Goal: Book appointment/travel/reservation

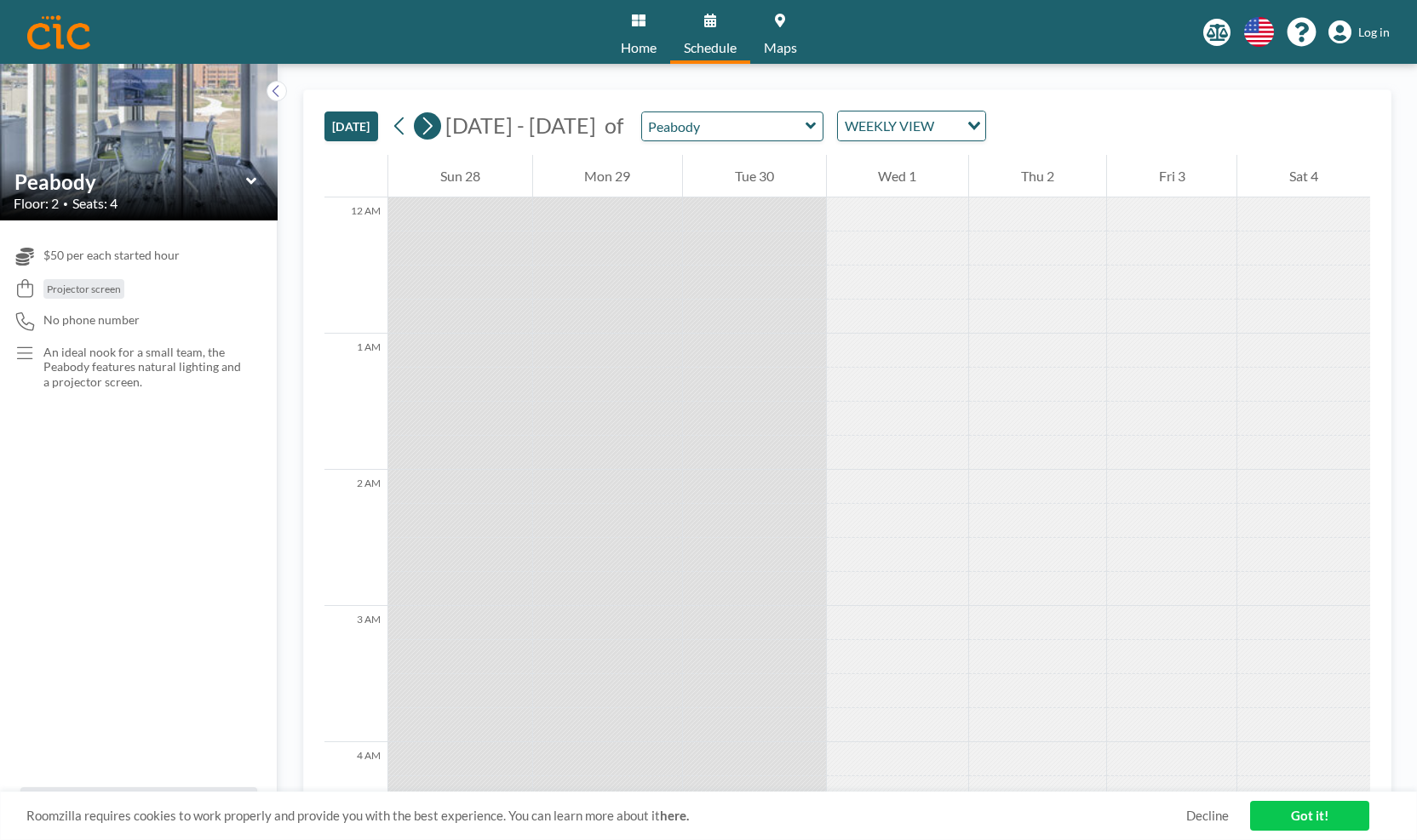
click at [428, 126] on icon at bounding box center [427, 126] width 16 height 26
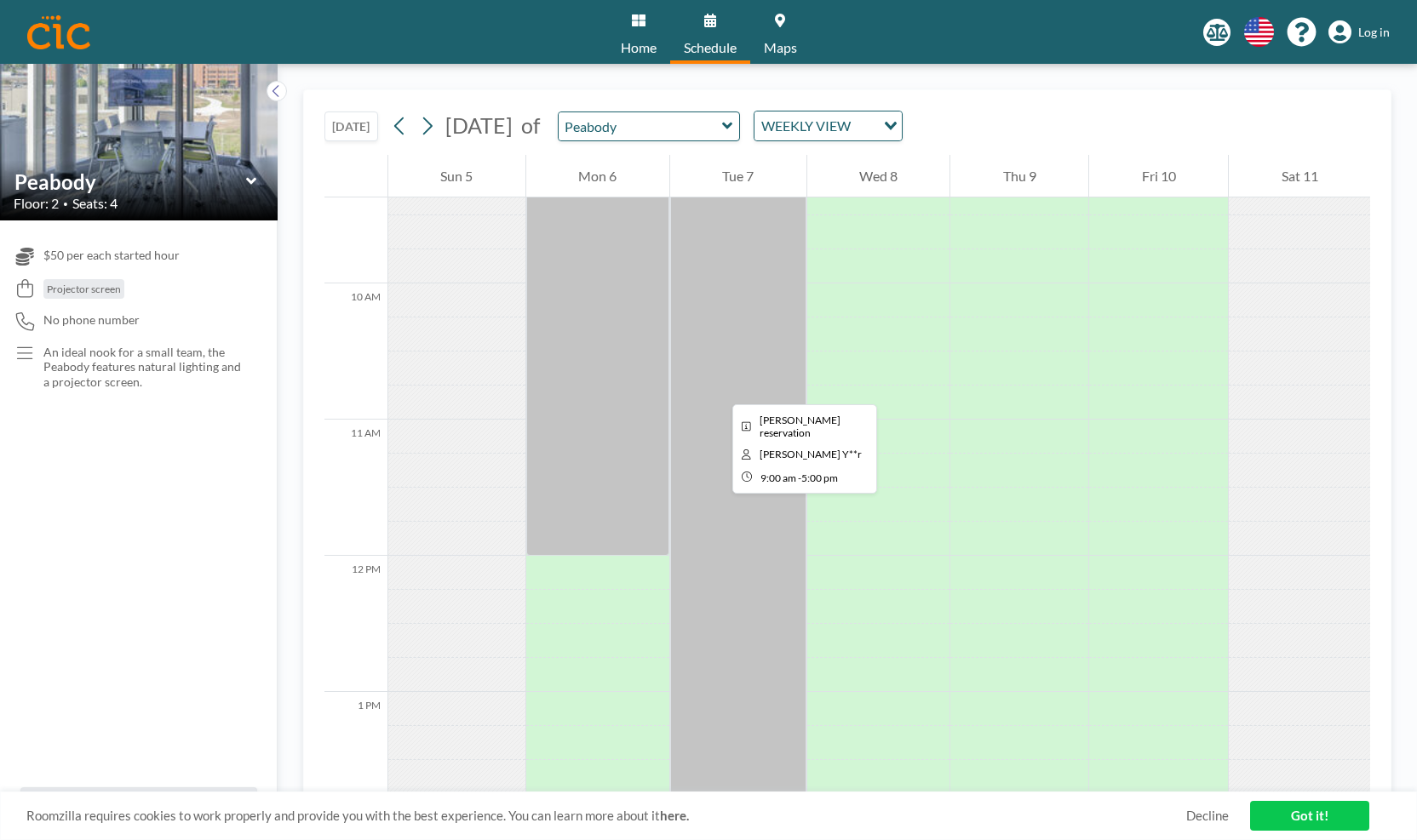
scroll to position [1019, 0]
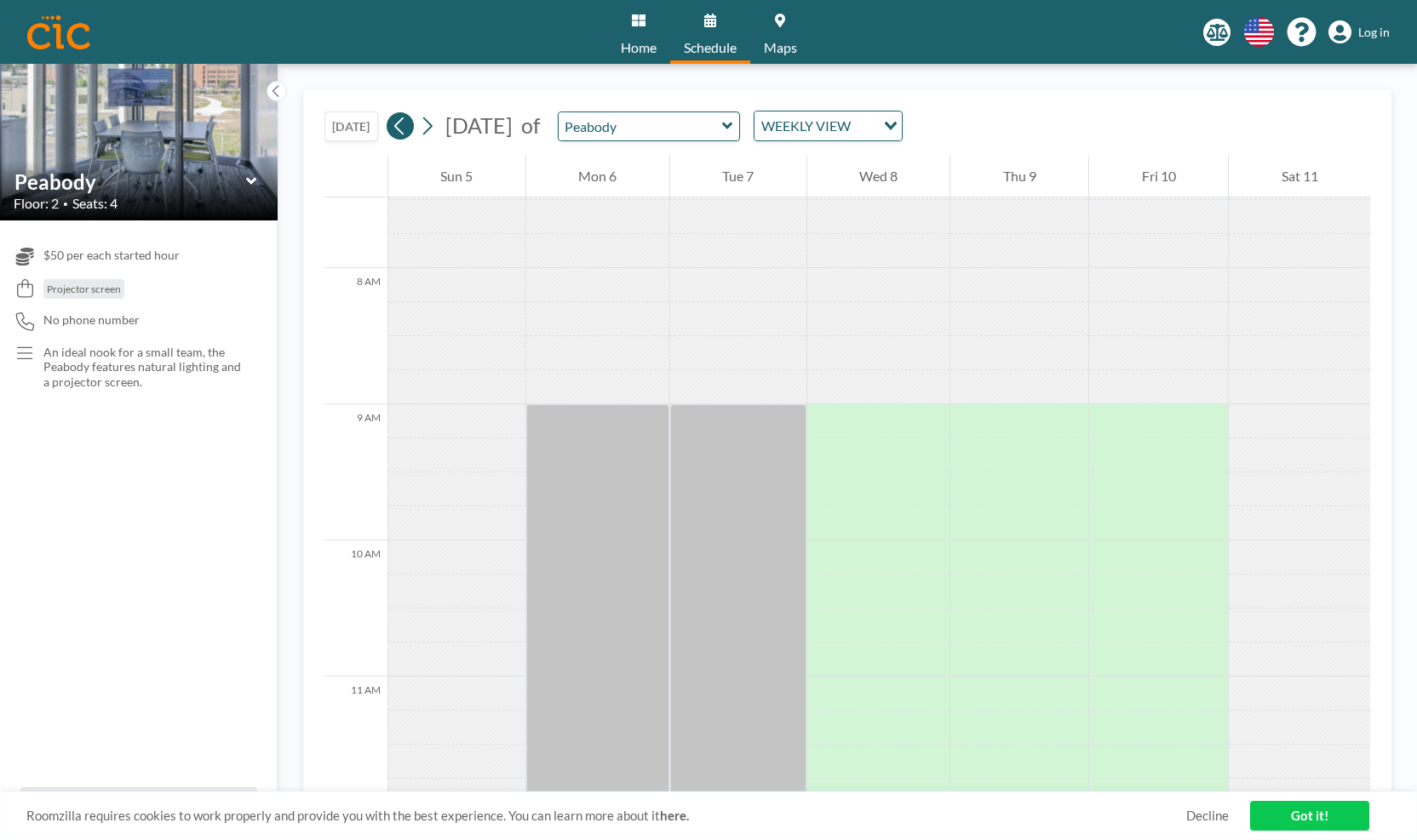
click at [402, 122] on icon at bounding box center [400, 126] width 16 height 26
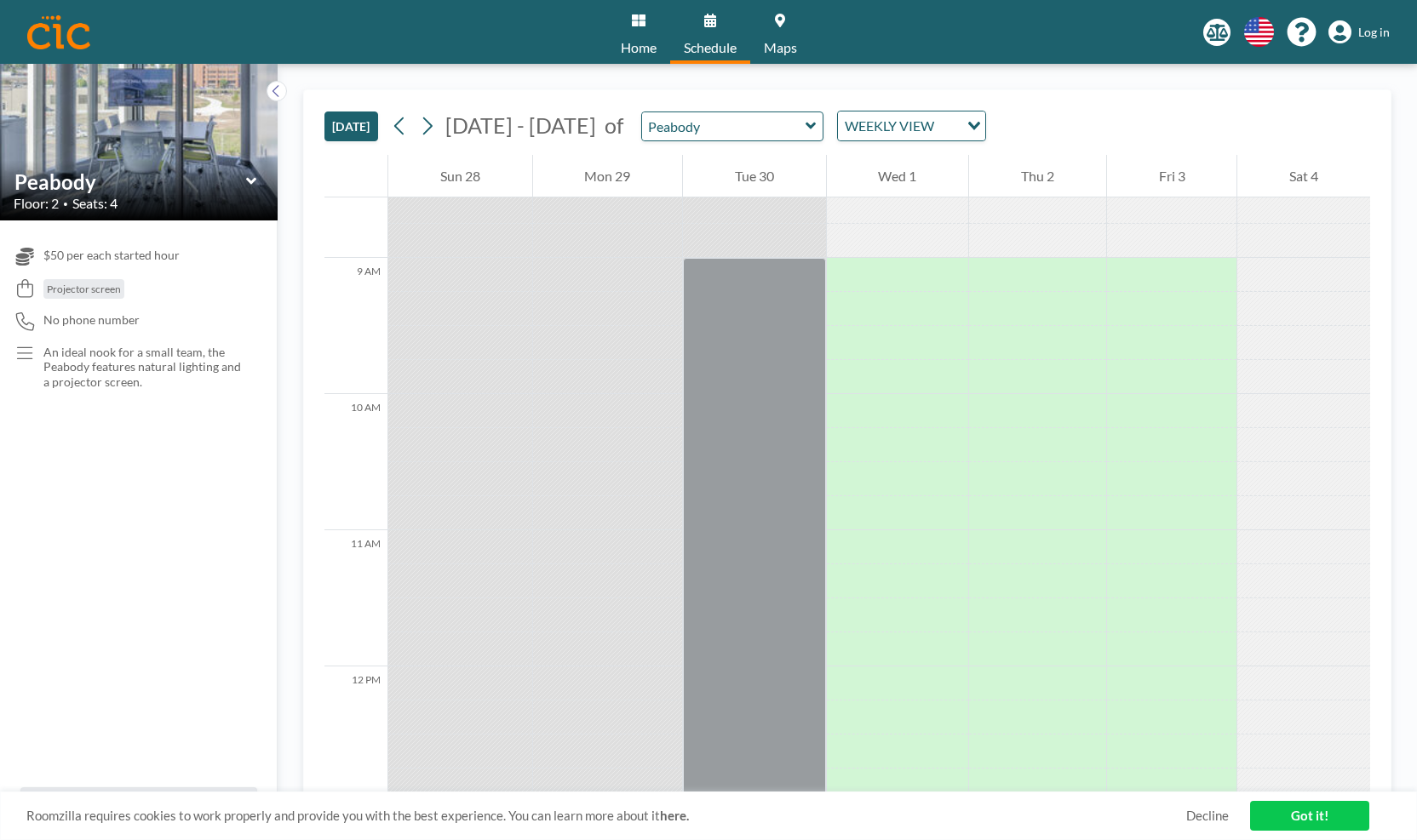
scroll to position [1013, 0]
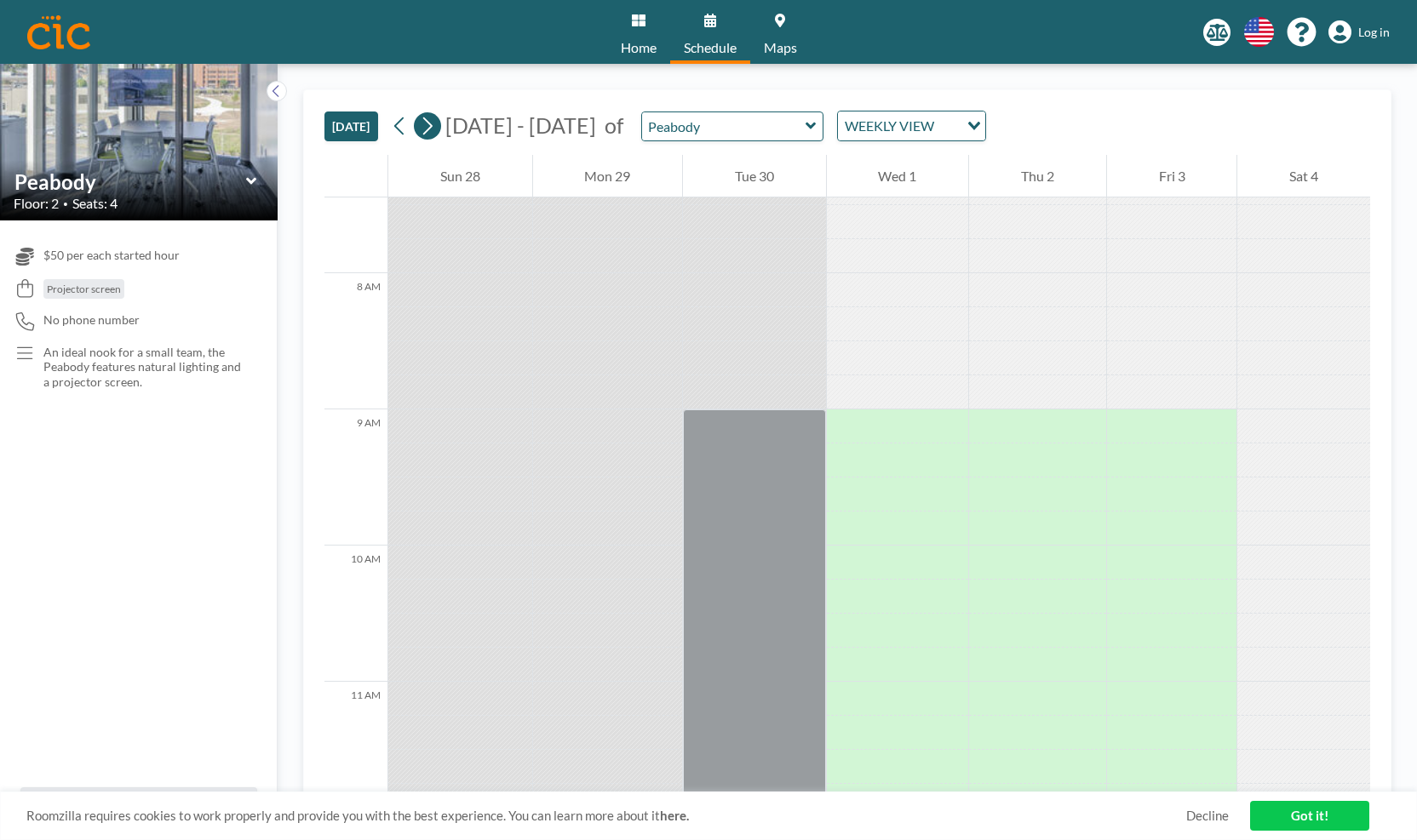
click at [430, 123] on icon at bounding box center [427, 126] width 16 height 26
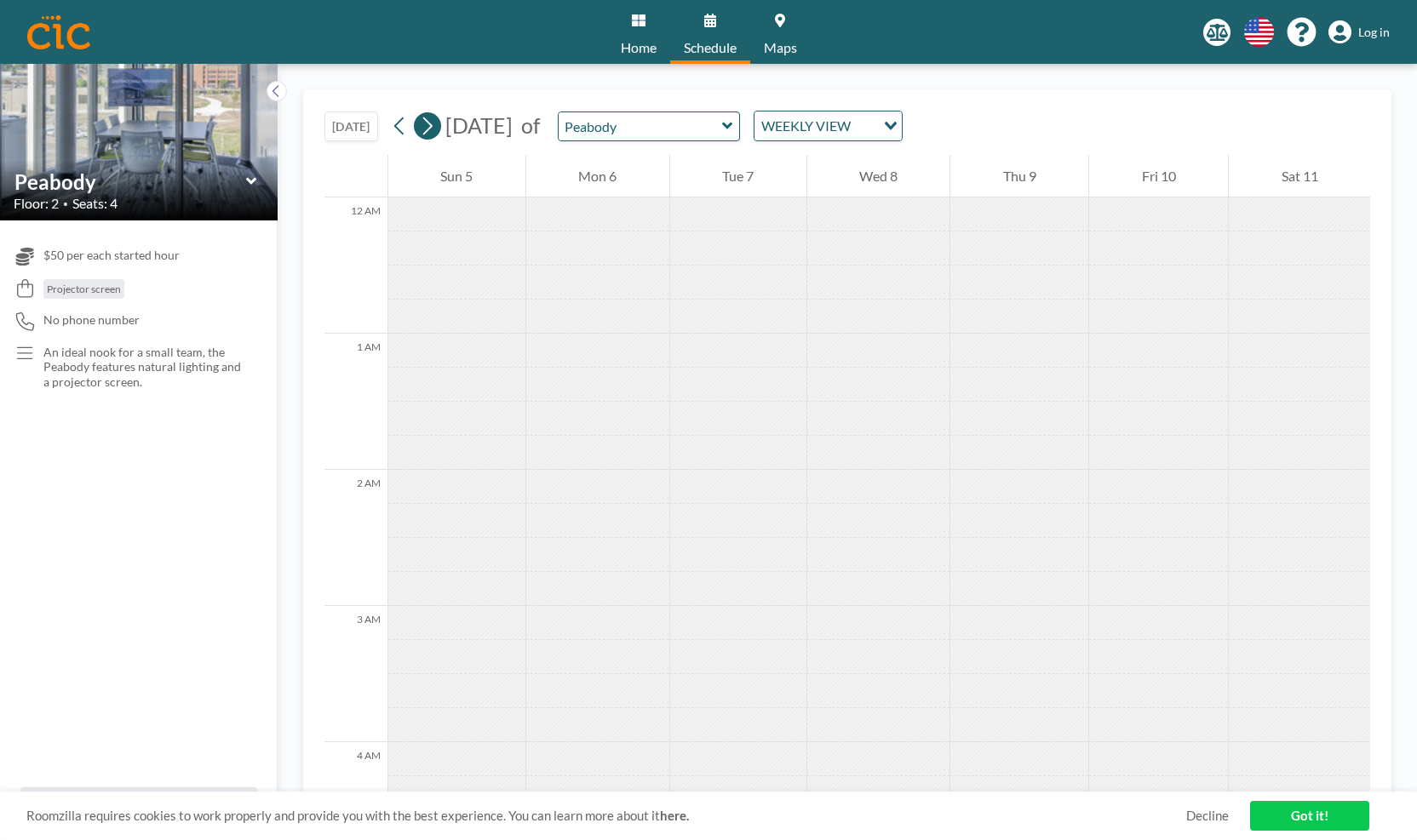
click at [430, 123] on icon at bounding box center [427, 126] width 16 height 26
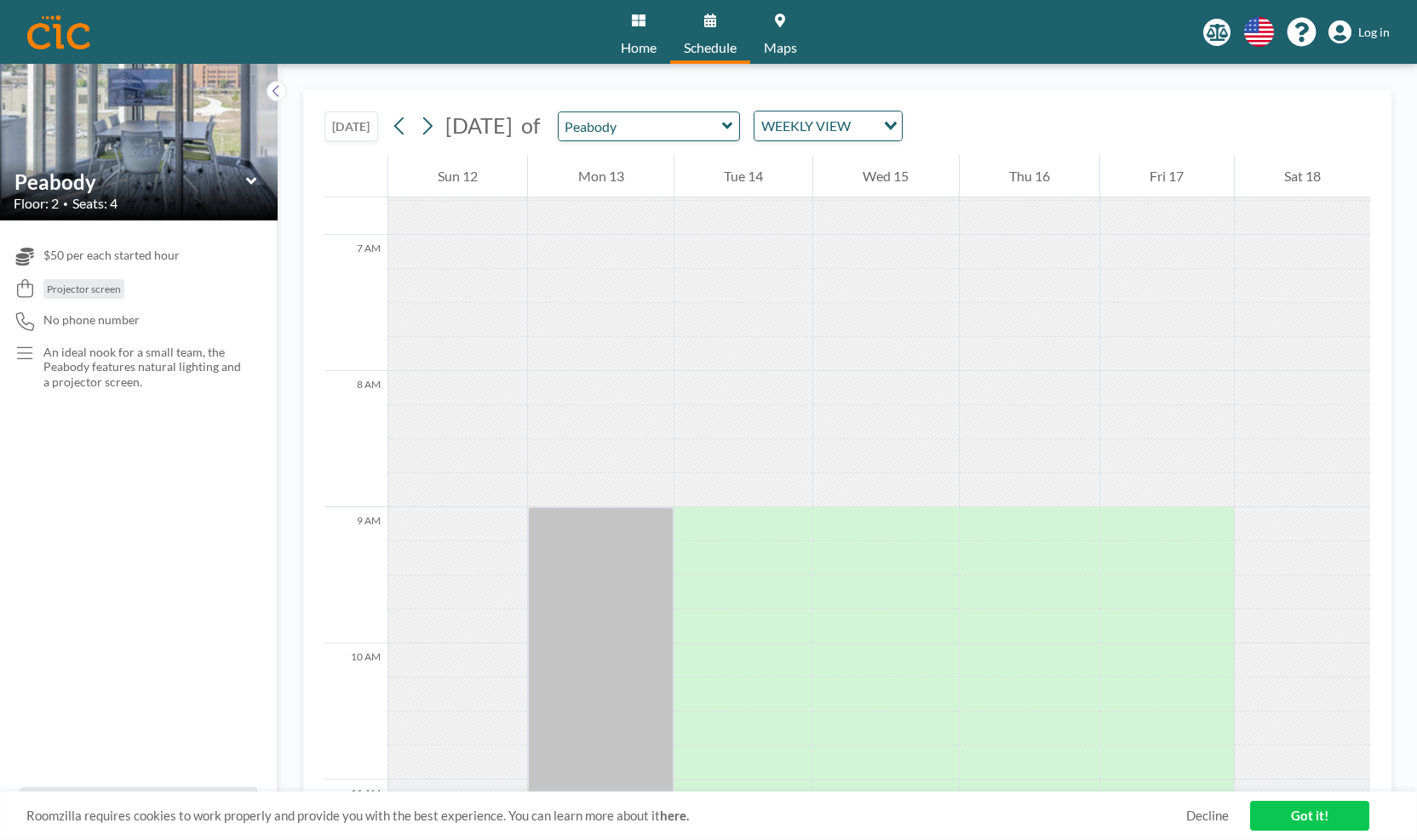
scroll to position [911, 0]
click at [400, 123] on icon at bounding box center [399, 126] width 9 height 18
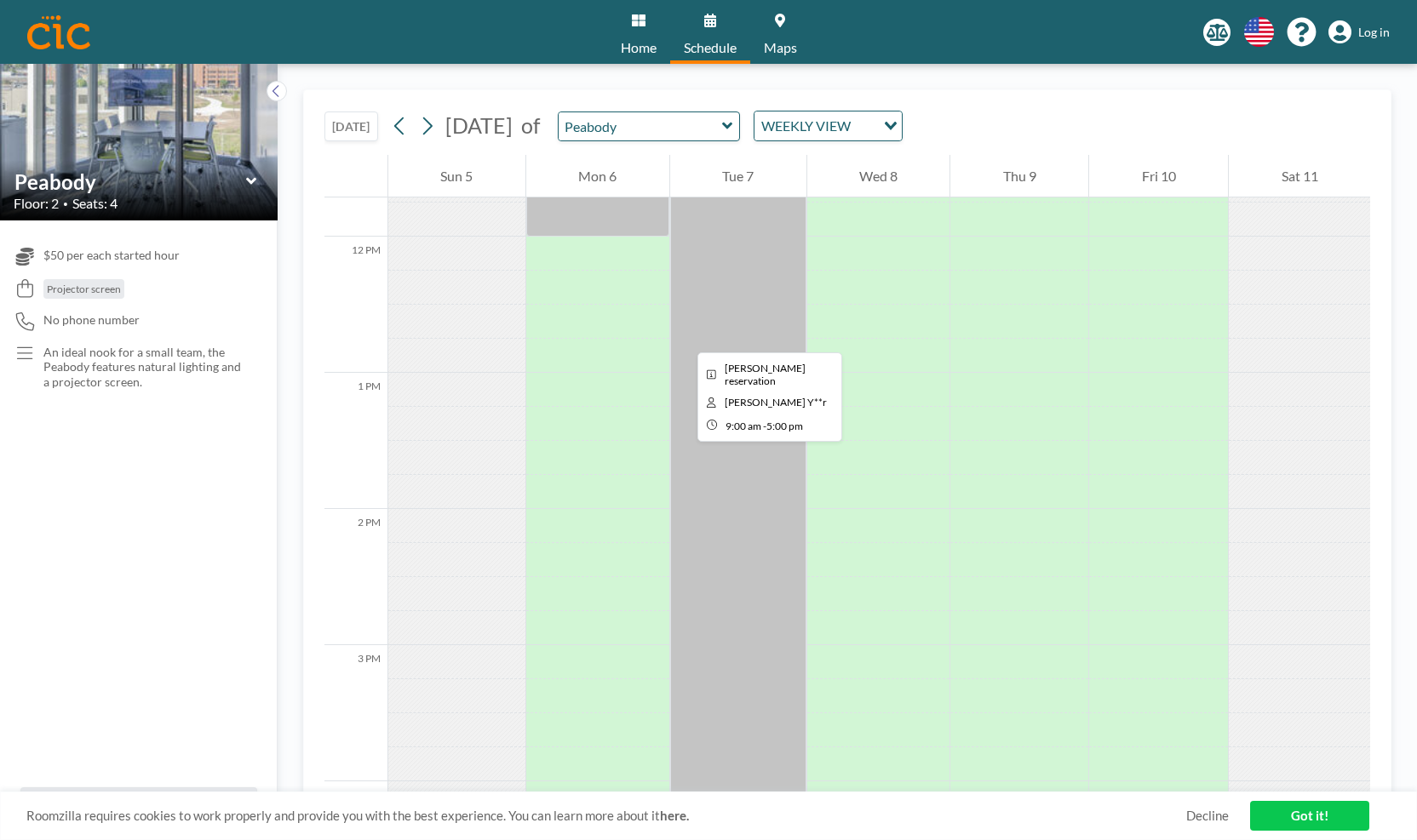
scroll to position [1605, 0]
click at [687, 368] on div at bounding box center [738, 362] width 136 height 1089
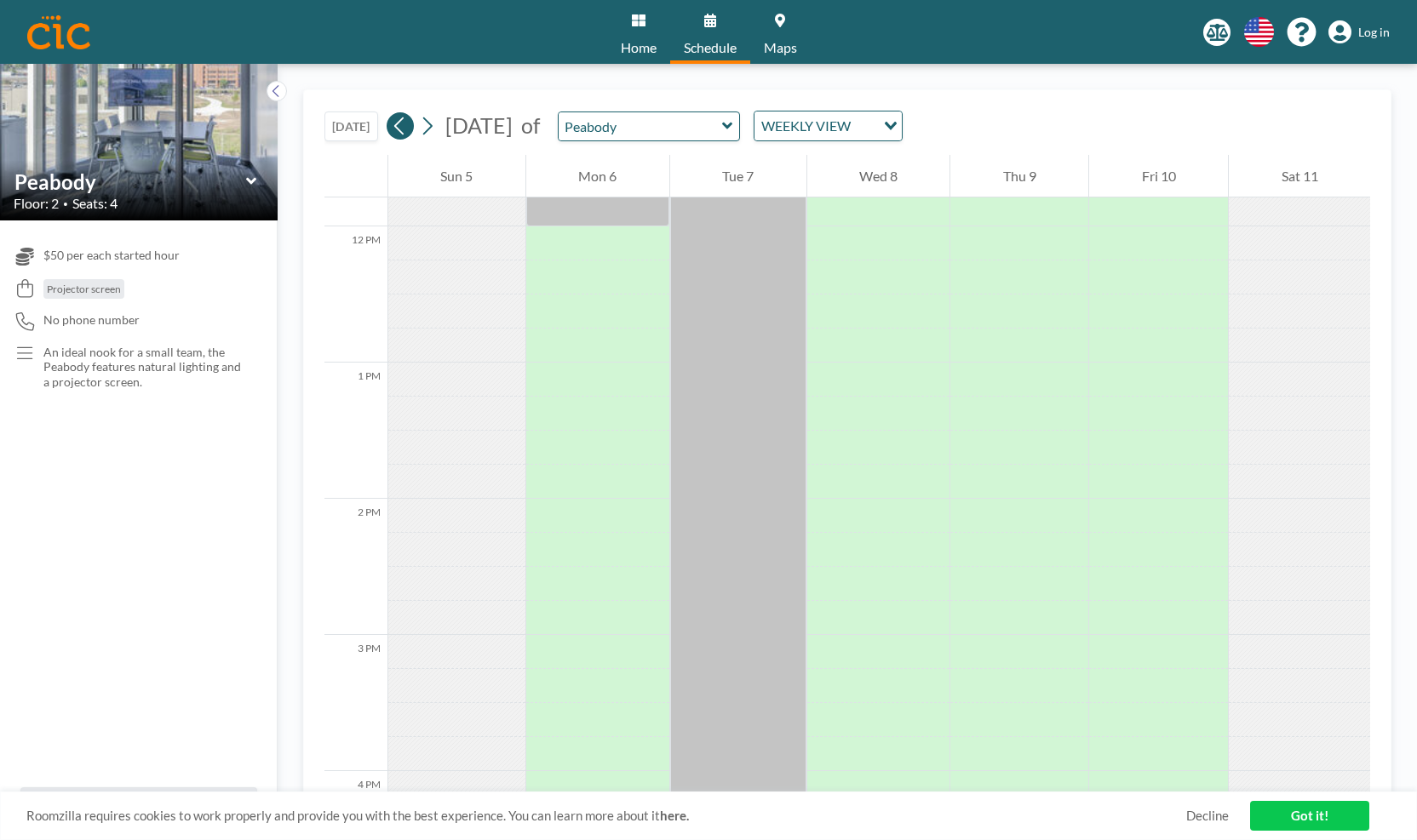
click at [399, 127] on icon at bounding box center [399, 126] width 9 height 18
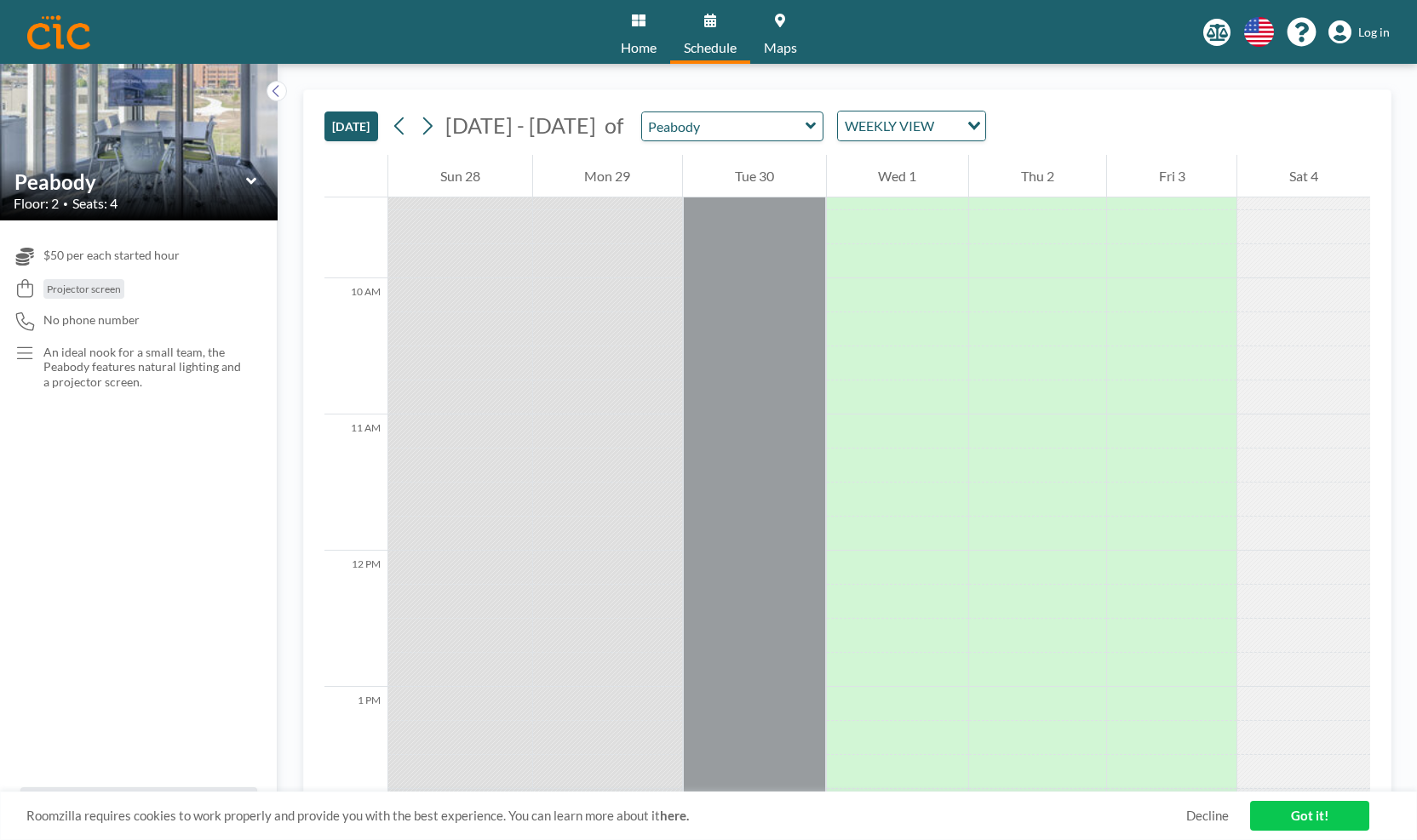
scroll to position [1282, 0]
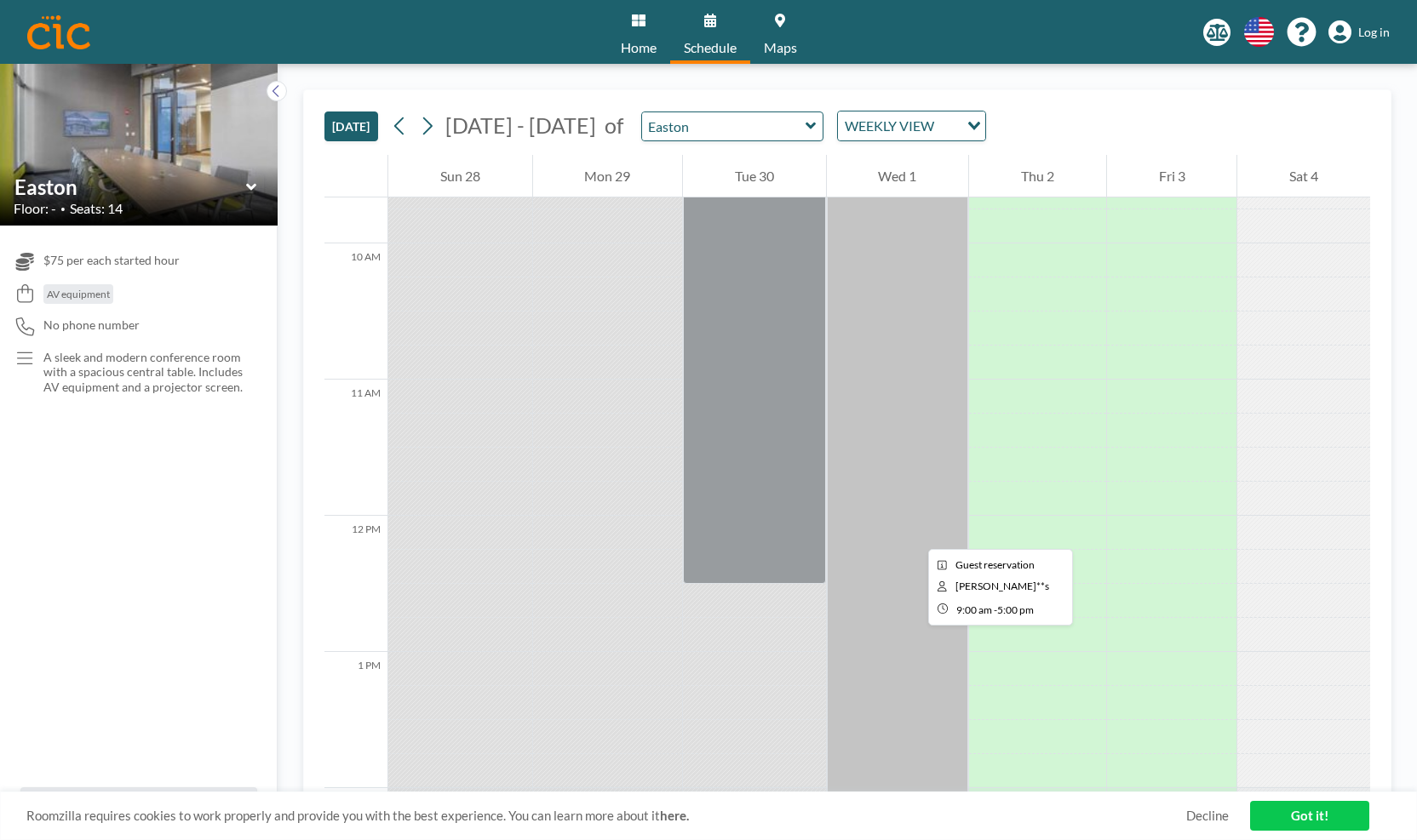
scroll to position [1316, 0]
click at [434, 130] on icon at bounding box center [427, 126] width 16 height 26
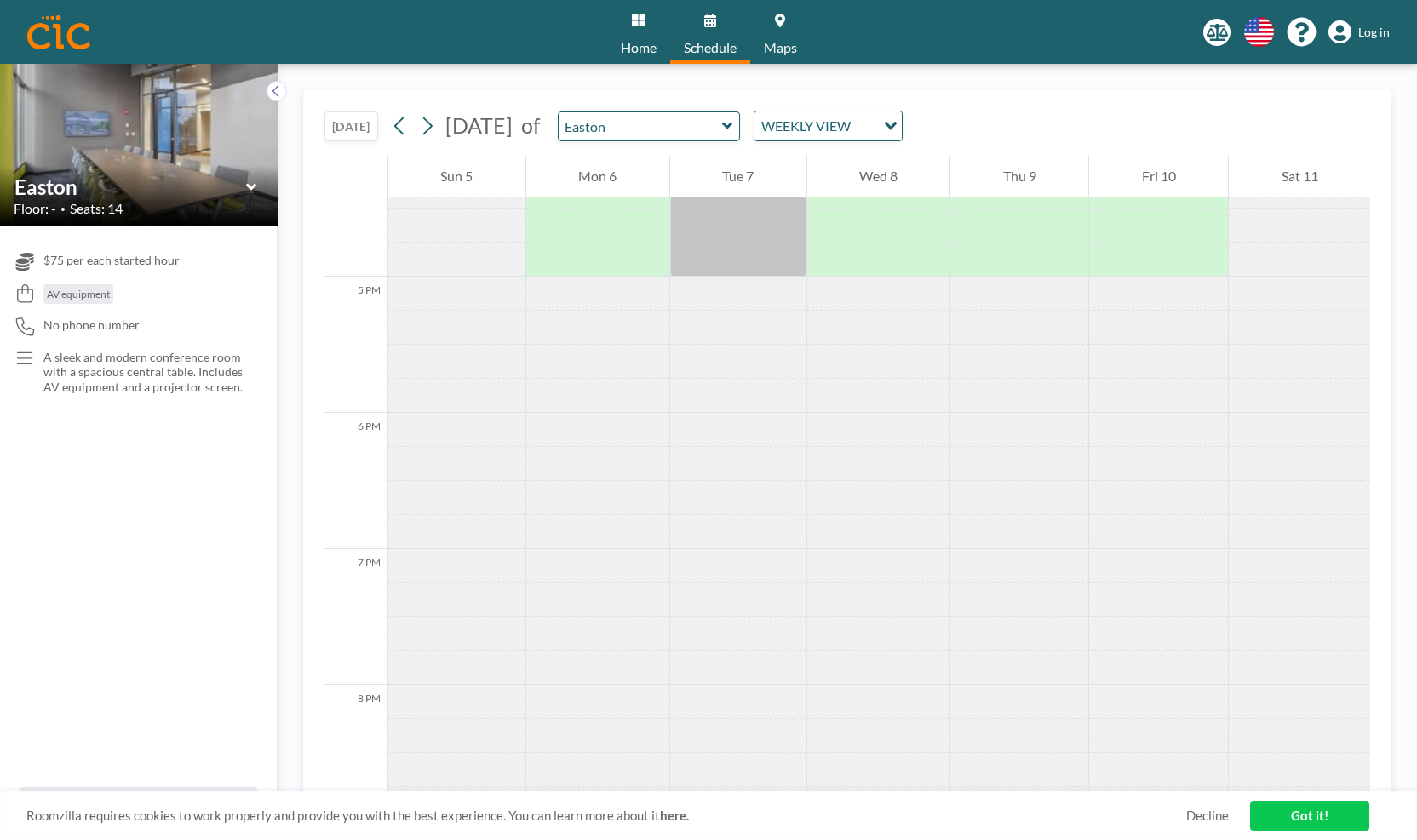
scroll to position [1834, 0]
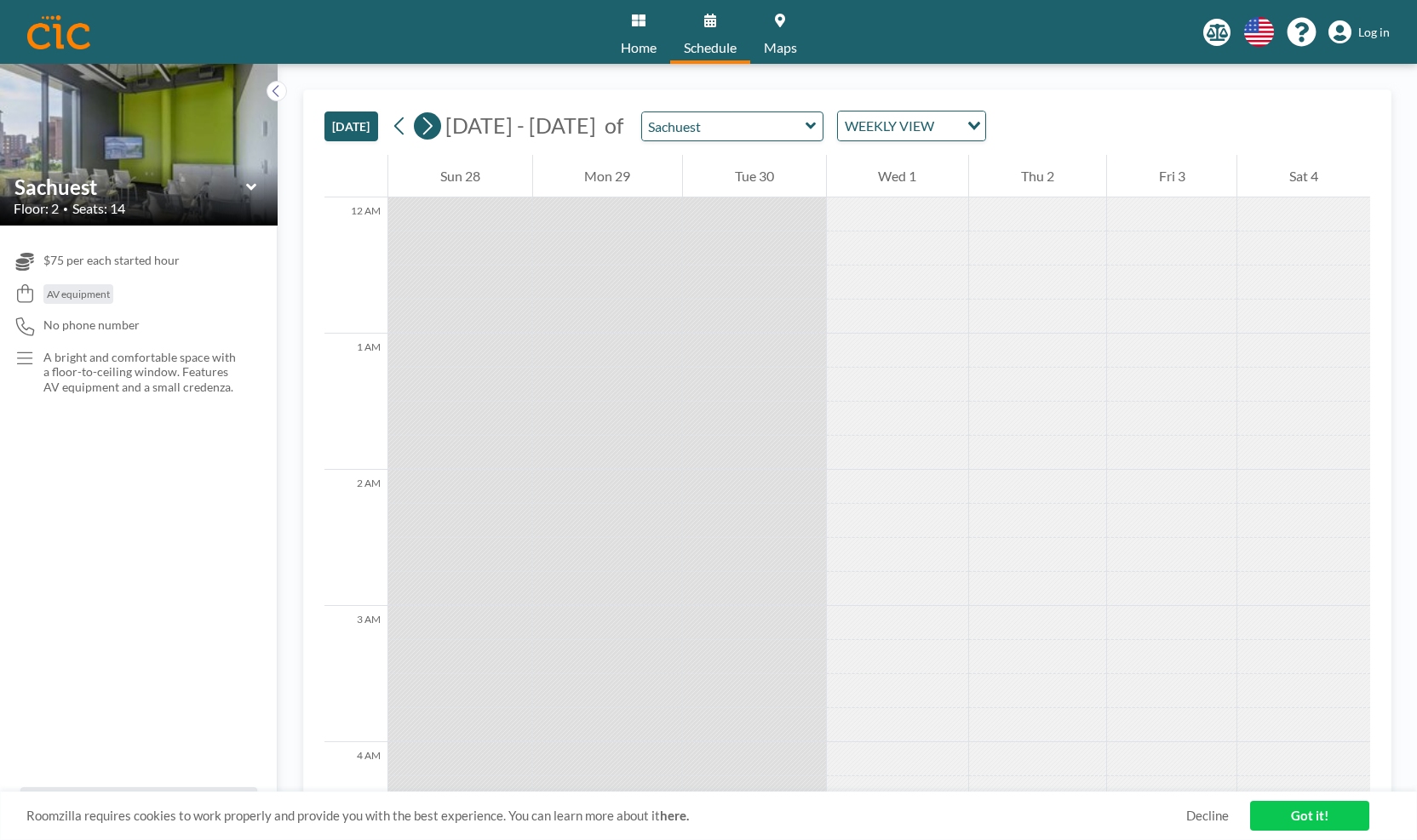
click at [431, 124] on icon at bounding box center [427, 126] width 16 height 26
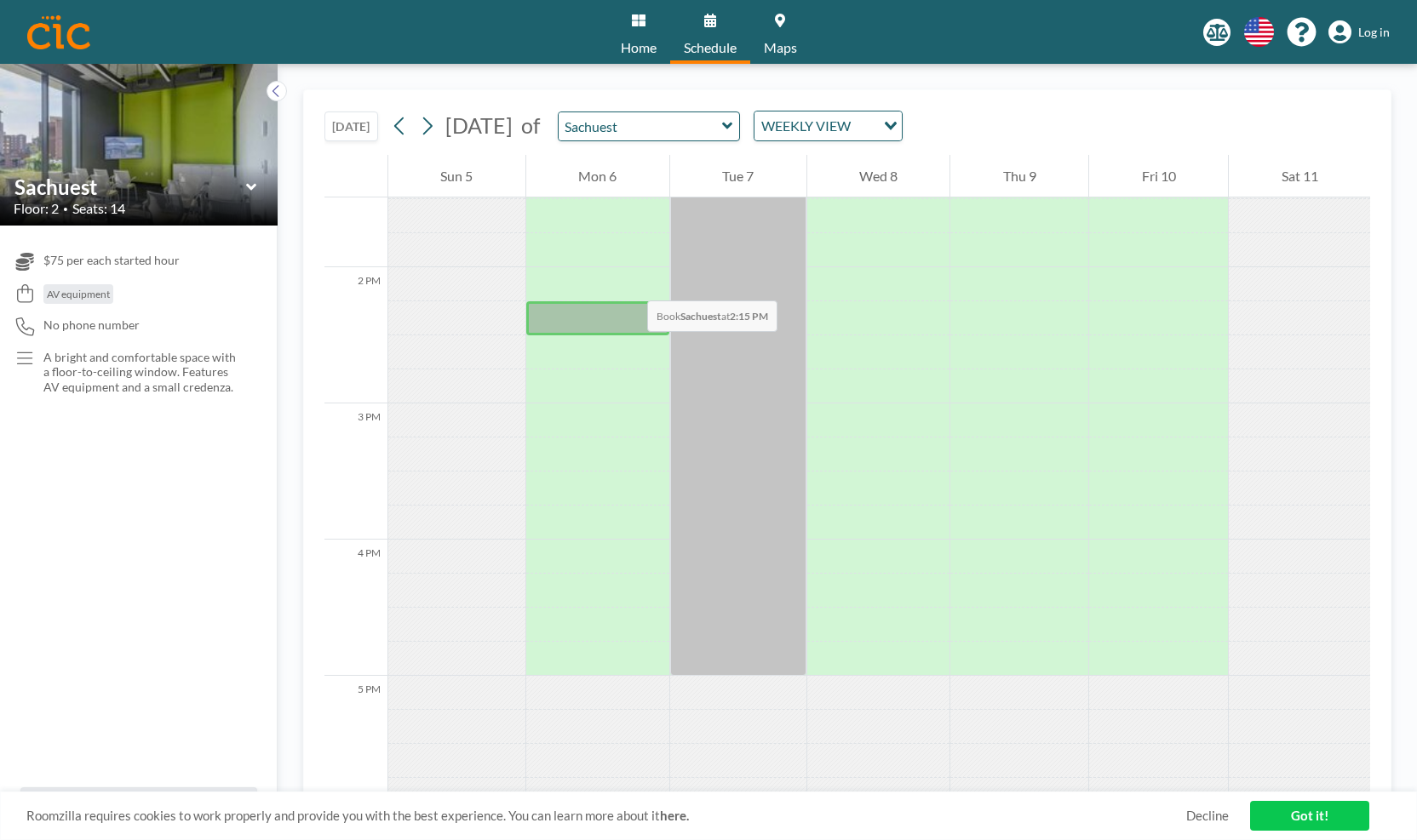
scroll to position [1838, 0]
